Goal: Check status: Check status

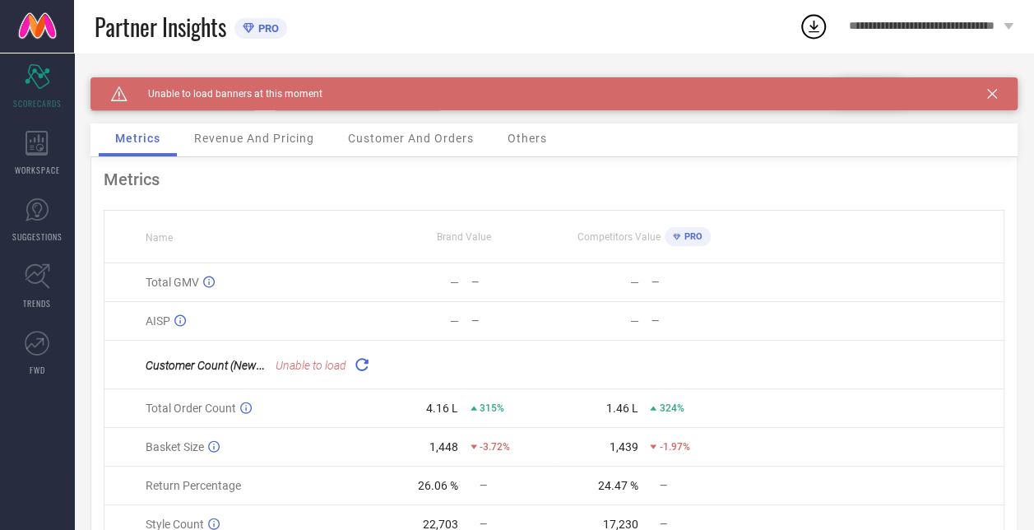
click at [248, 138] on span "Revenue And Pricing" at bounding box center [254, 138] width 120 height 13
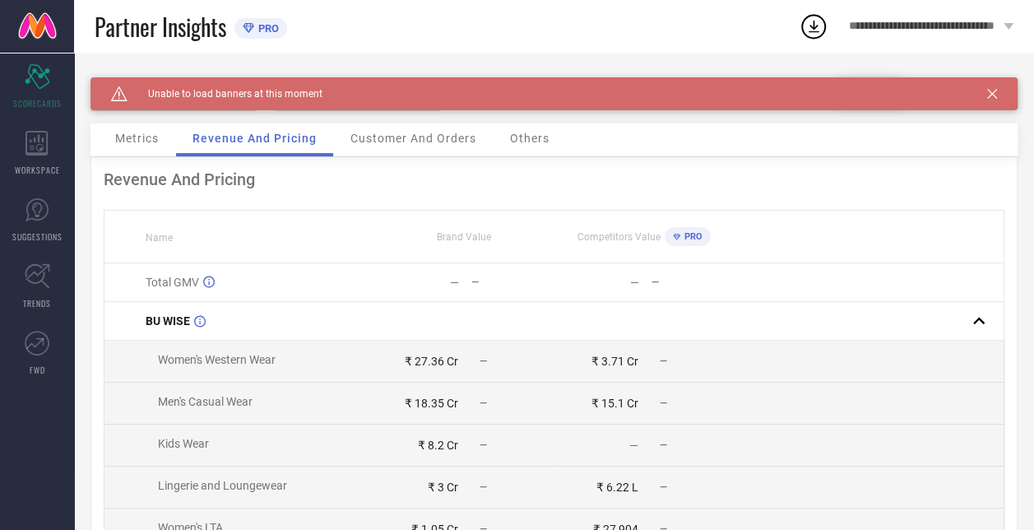
click at [248, 138] on span "Revenue And Pricing" at bounding box center [254, 138] width 124 height 13
click at [382, 141] on span "Customer And Orders" at bounding box center [413, 138] width 126 height 13
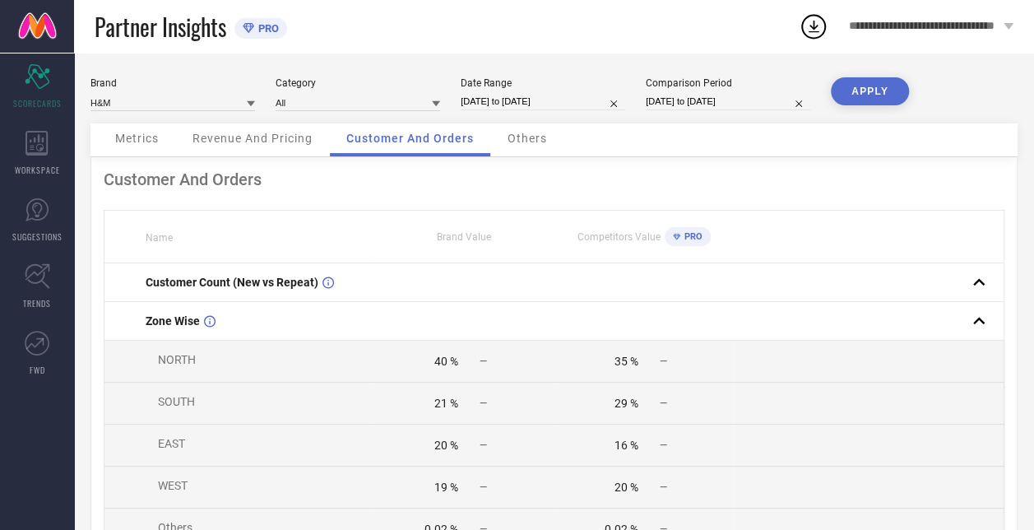
click at [523, 107] on input "[DATE] to [DATE]" at bounding box center [543, 101] width 164 height 17
select select "8"
select select "2025"
select select "9"
select select "2025"
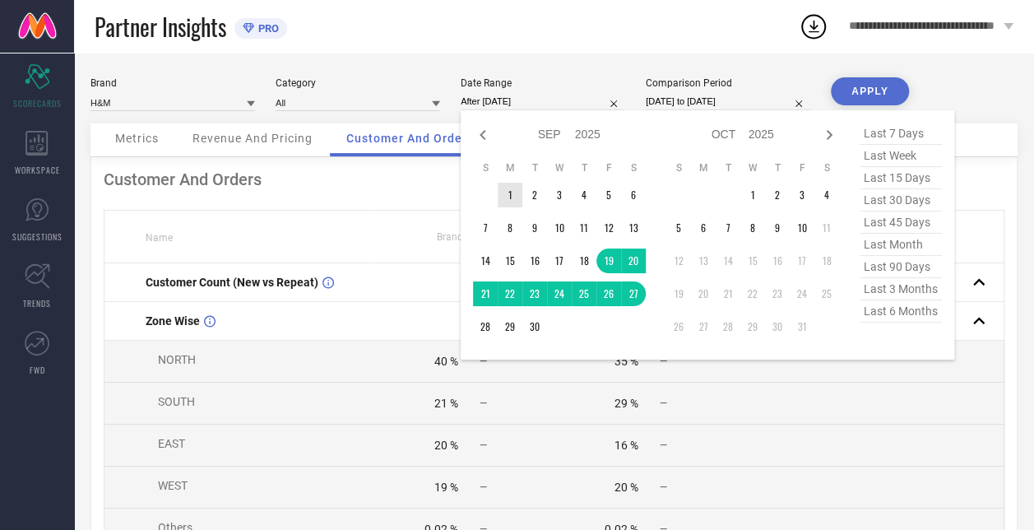
click at [511, 197] on td "1" at bounding box center [510, 195] width 25 height 25
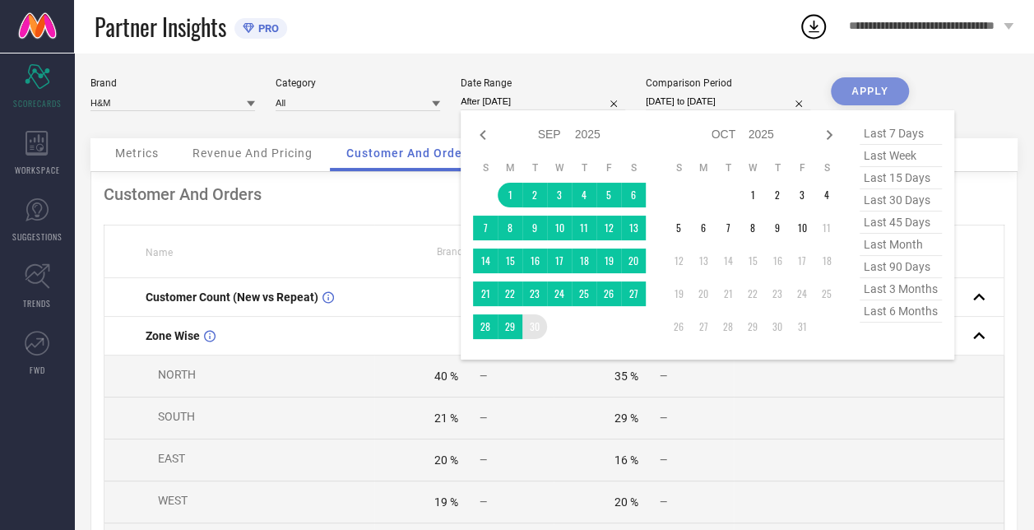
type input "[DATE] to [DATE]"
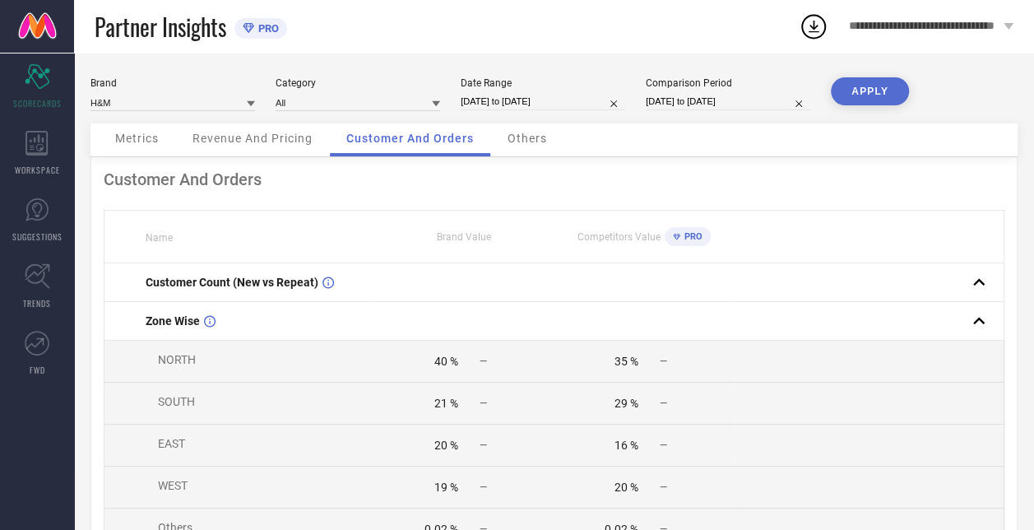
click at [881, 91] on button "APPLY" at bounding box center [870, 91] width 78 height 28
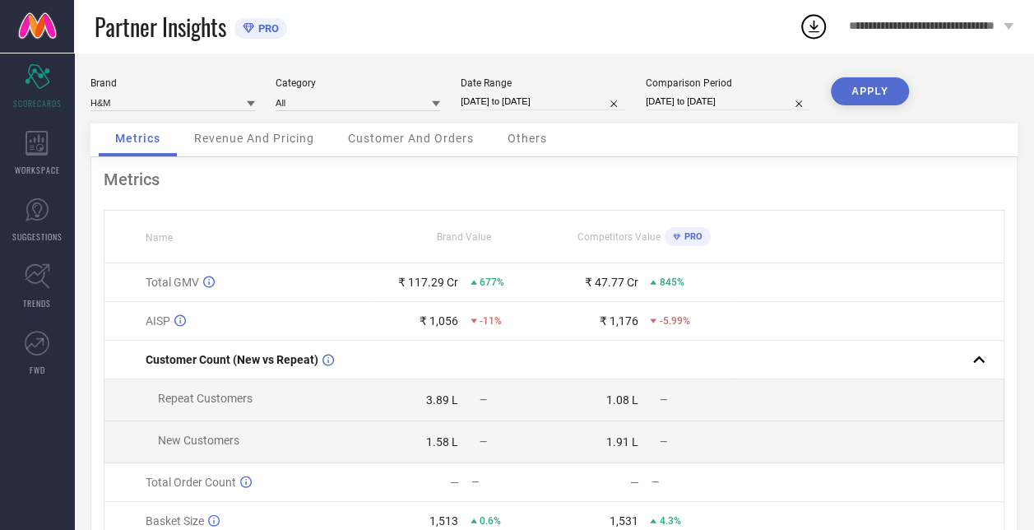
click at [250, 128] on div "Revenue And Pricing" at bounding box center [254, 139] width 153 height 33
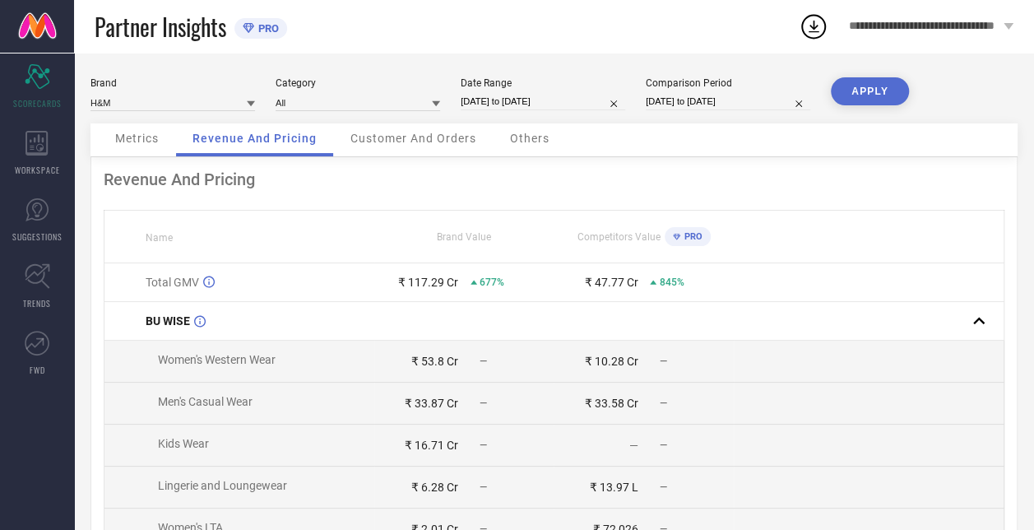
click at [412, 140] on span "Customer And Orders" at bounding box center [413, 138] width 126 height 13
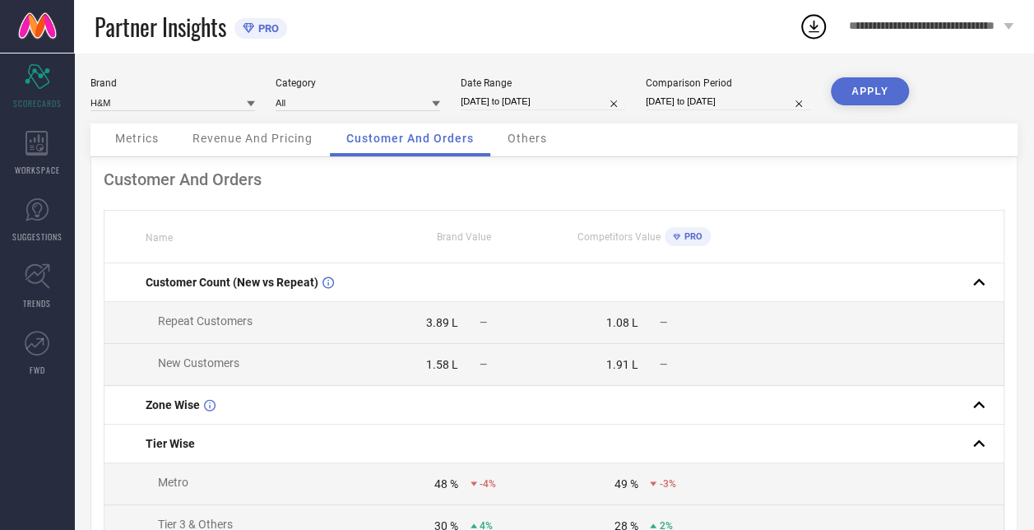
click at [518, 145] on span "Others" at bounding box center [526, 138] width 39 height 13
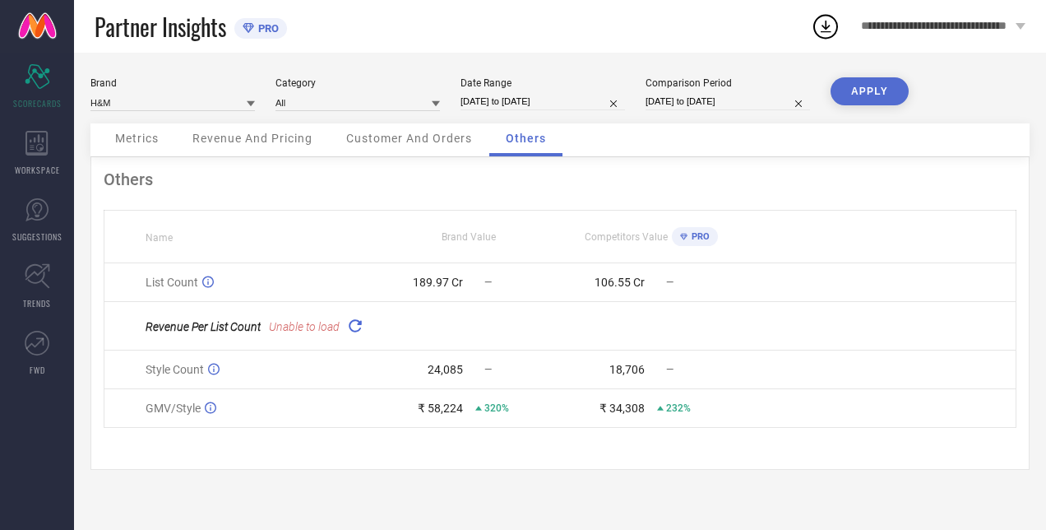
click at [134, 140] on span "Metrics" at bounding box center [137, 138] width 44 height 13
